Goal: Task Accomplishment & Management: Manage account settings

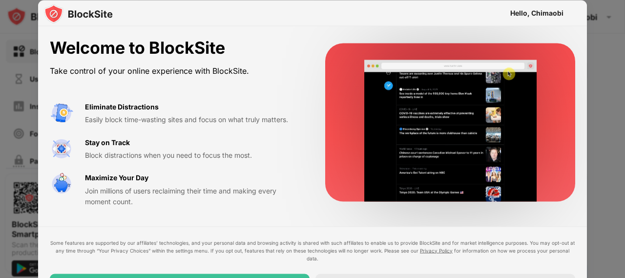
click at [173, 116] on div "Easily block time-wasting sites and focus on what truly matters." at bounding box center [193, 119] width 217 height 11
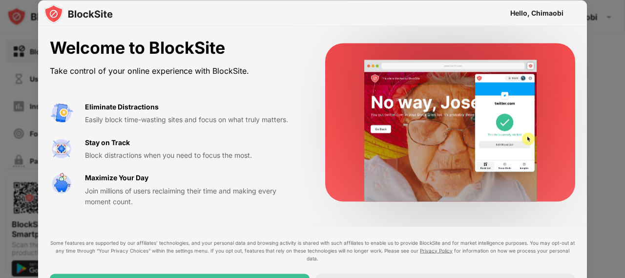
click at [592, 73] on div at bounding box center [312, 139] width 625 height 278
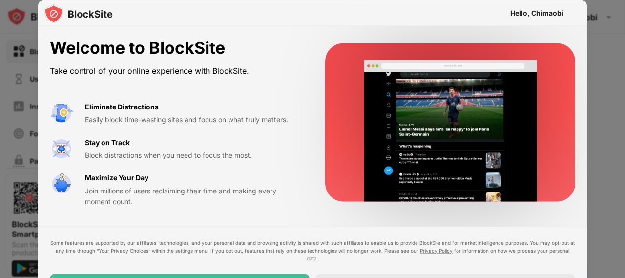
click at [592, 73] on div at bounding box center [312, 139] width 625 height 278
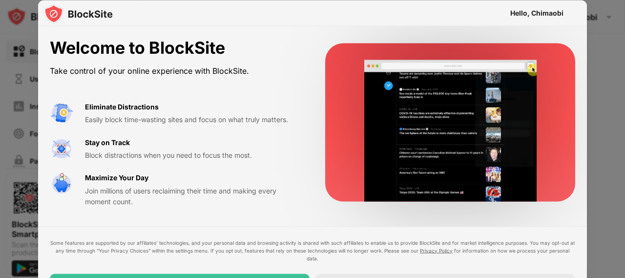
click at [110, 166] on div "Eliminate Distractions Easily block time-wasting sites and focus on what truly …" at bounding box center [176, 154] width 252 height 106
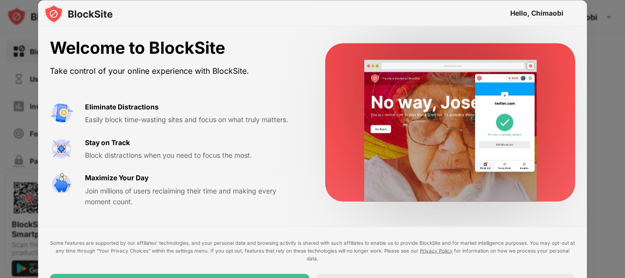
click at [623, 176] on div at bounding box center [312, 139] width 625 height 278
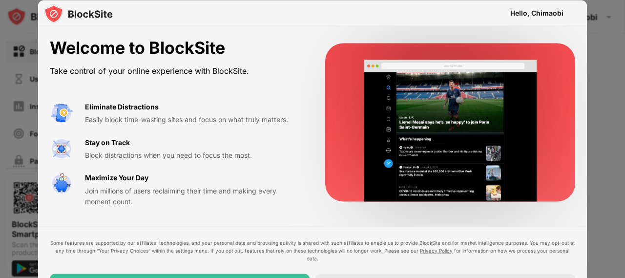
drag, startPoint x: 623, startPoint y: 176, endPoint x: 623, endPoint y: 191, distance: 15.1
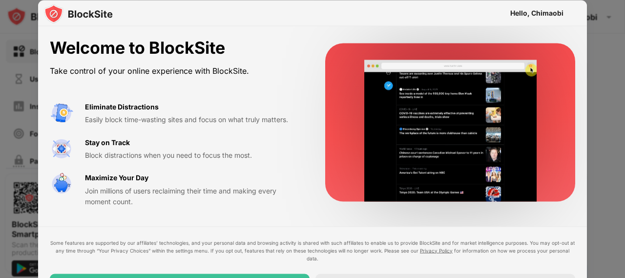
click at [623, 191] on div at bounding box center [312, 139] width 625 height 278
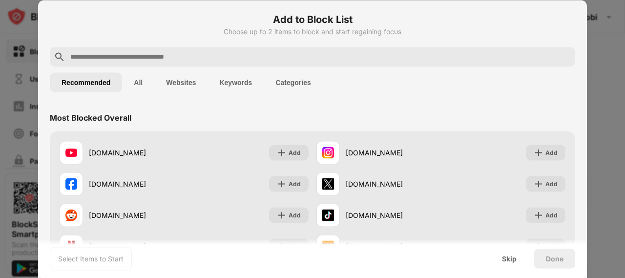
click at [597, 28] on div at bounding box center [312, 139] width 625 height 278
click at [516, 253] on div "Skip" at bounding box center [509, 258] width 38 height 20
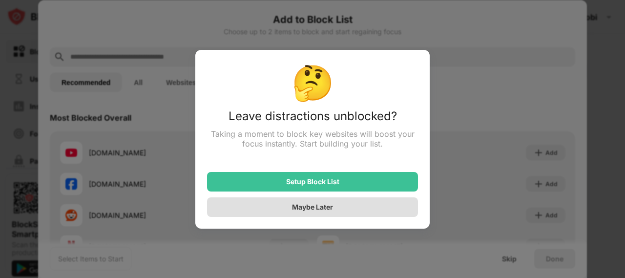
click at [394, 207] on div "Maybe Later" at bounding box center [312, 207] width 211 height 20
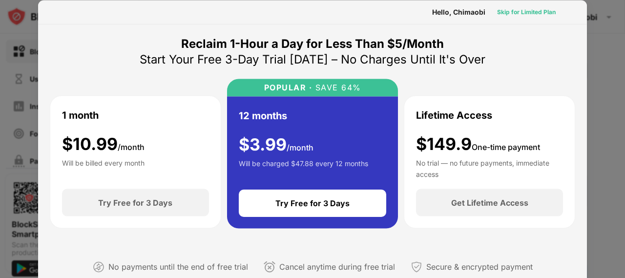
click at [500, 11] on div "Skip for Limited Plan" at bounding box center [526, 12] width 59 height 10
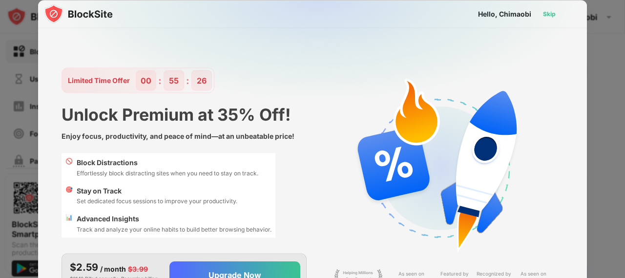
click at [552, 13] on div "Skip" at bounding box center [549, 14] width 13 height 10
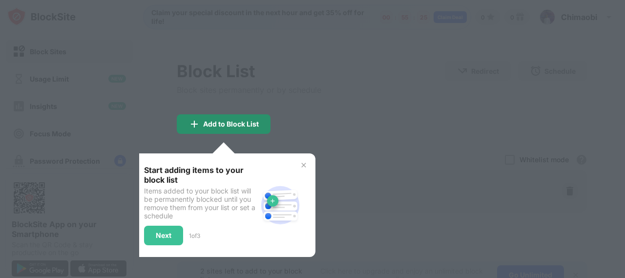
click at [236, 119] on div "Add to Block List" at bounding box center [224, 124] width 94 height 20
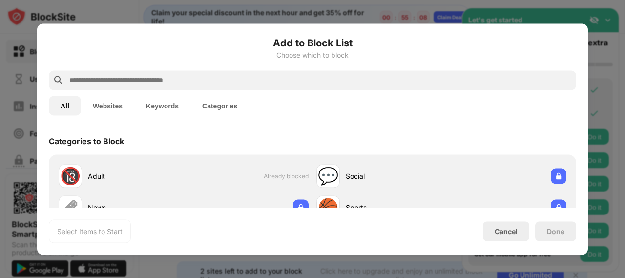
click at [140, 78] on input "text" at bounding box center [320, 80] width 504 height 12
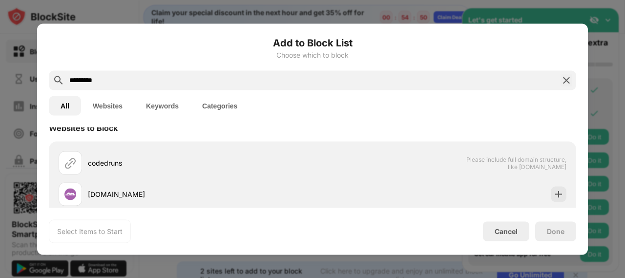
scroll to position [10, 0]
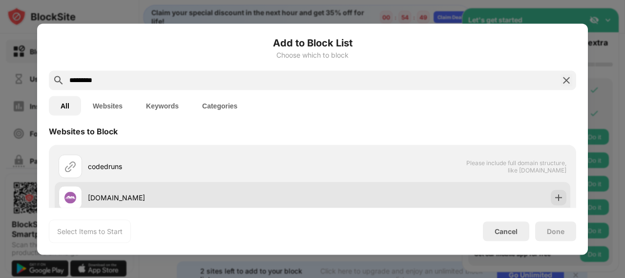
click at [128, 195] on div "[DOMAIN_NAME]" at bounding box center [200, 197] width 225 height 10
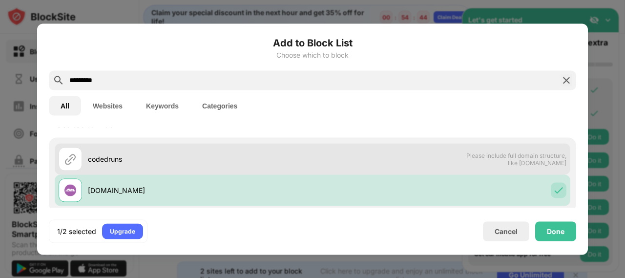
scroll to position [0, 0]
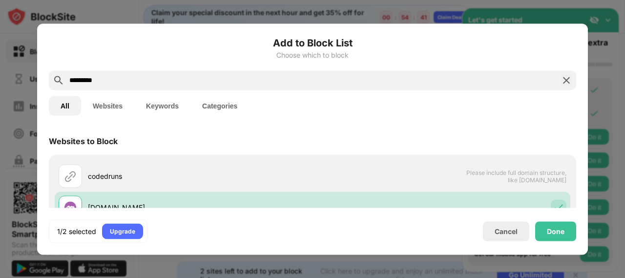
click at [137, 80] on input "*********" at bounding box center [312, 80] width 488 height 12
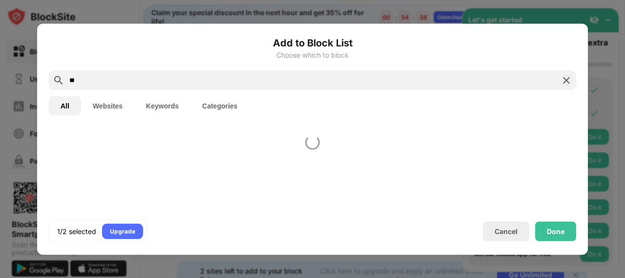
type input "*"
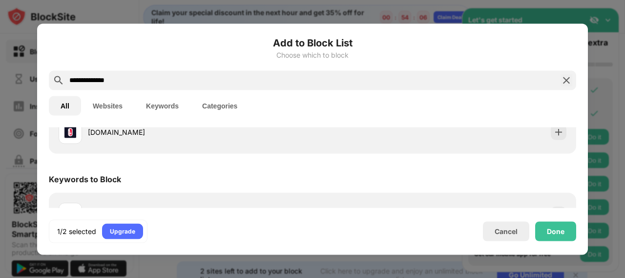
scroll to position [77, 0]
type input "**********"
click at [127, 131] on div "[DOMAIN_NAME]" at bounding box center [200, 130] width 225 height 10
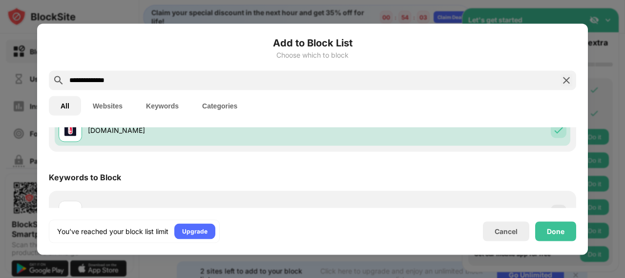
scroll to position [102, 0]
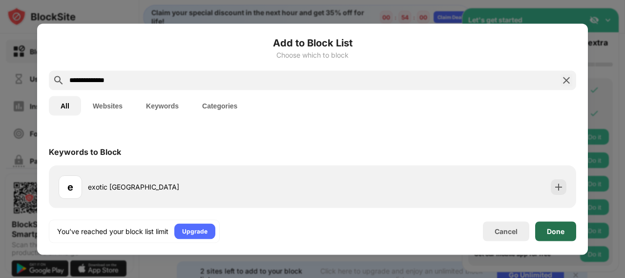
click at [549, 229] on div "Done" at bounding box center [556, 231] width 18 height 8
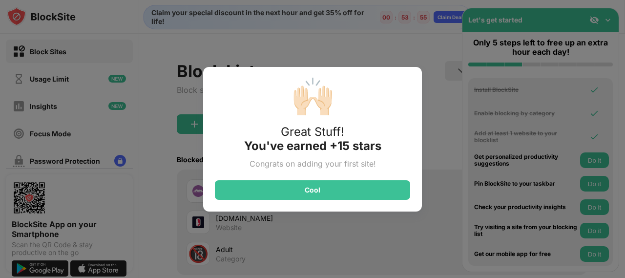
click at [354, 187] on div "Cool" at bounding box center [312, 190] width 195 height 20
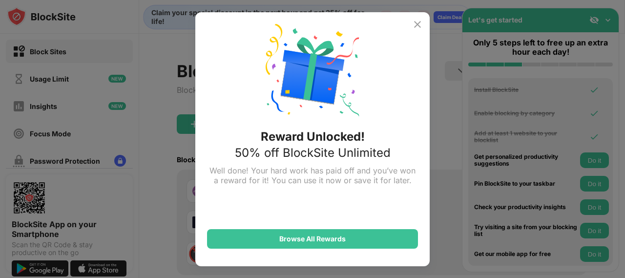
click at [415, 24] on img at bounding box center [417, 25] width 12 height 12
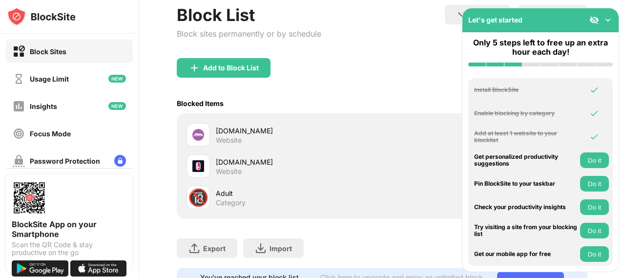
scroll to position [49, 0]
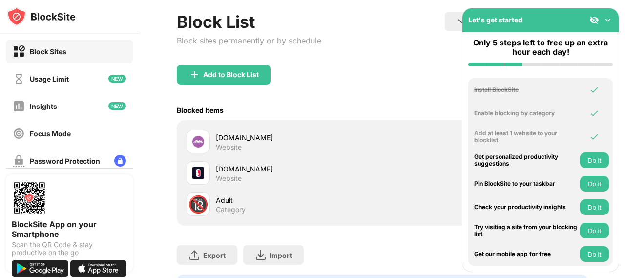
click at [264, 203] on div "Adult" at bounding box center [299, 200] width 166 height 10
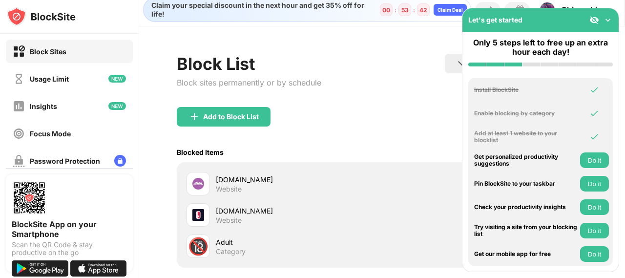
scroll to position [0, 0]
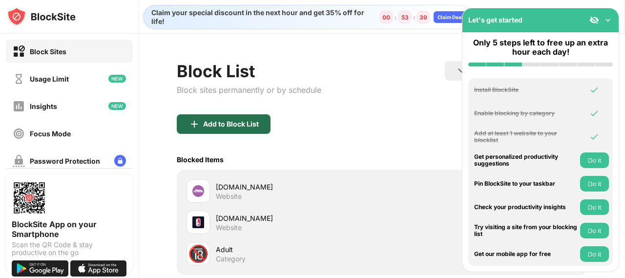
click at [239, 125] on div "Add to Block List" at bounding box center [231, 124] width 56 height 8
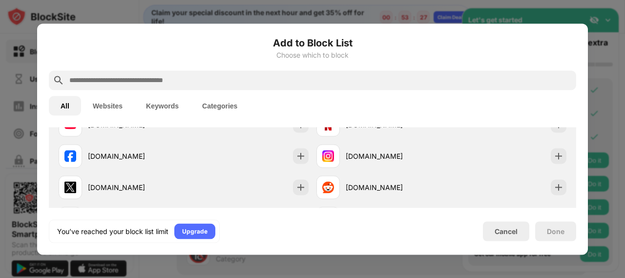
scroll to position [192, 0]
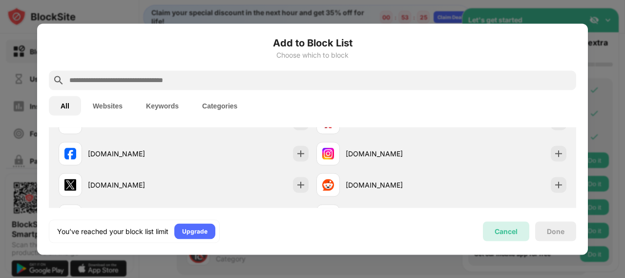
click at [498, 227] on div "Cancel" at bounding box center [505, 231] width 23 height 8
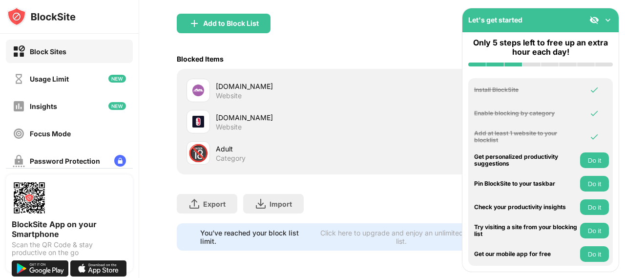
scroll to position [0, 0]
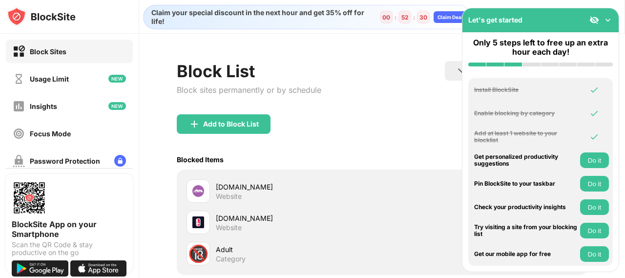
click at [303, 198] on div "[DOMAIN_NAME] Website" at bounding box center [299, 191] width 166 height 19
click at [272, 220] on div "[DOMAIN_NAME]" at bounding box center [299, 218] width 166 height 10
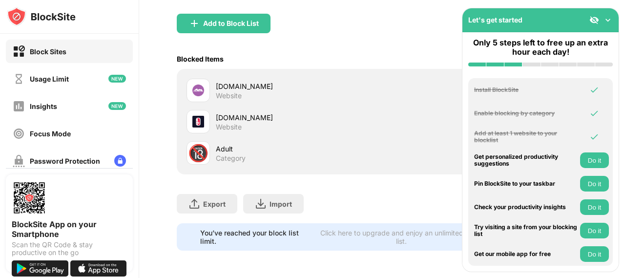
click at [367, 49] on div "Blocked Items Whitelist mode Block all websites except for those in your whitel…" at bounding box center [382, 59] width 410 height 20
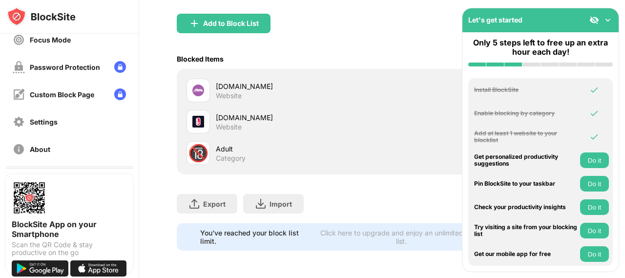
scroll to position [151, 0]
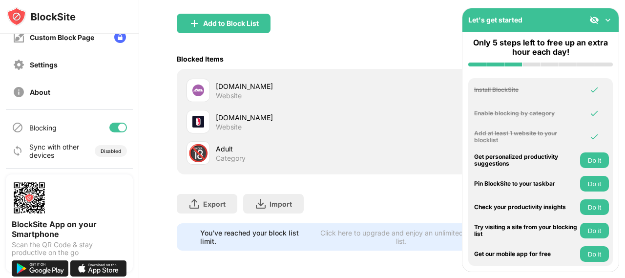
click at [110, 131] on div at bounding box center [118, 128] width 18 height 10
click at [110, 123] on div at bounding box center [118, 128] width 18 height 10
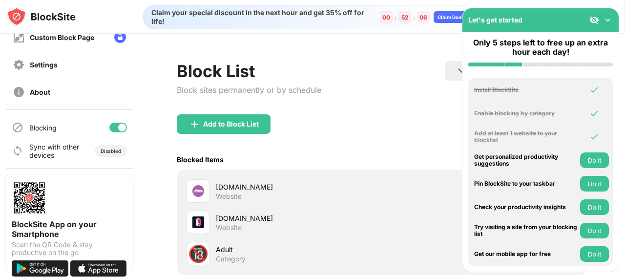
scroll to position [0, 0]
click at [606, 19] on img at bounding box center [608, 20] width 10 height 10
